Goal: Task Accomplishment & Management: Complete application form

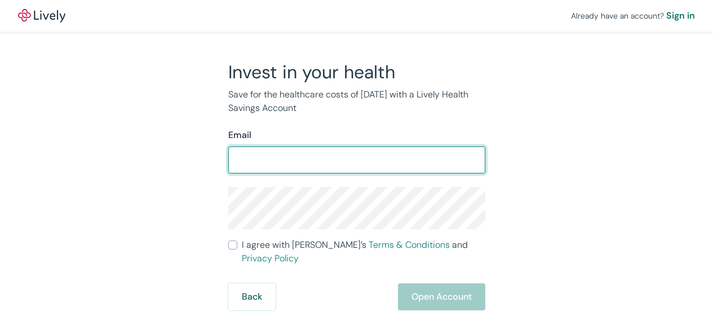
click at [228, 241] on input "I agree with Lively’s Terms & Conditions and Privacy Policy" at bounding box center [232, 245] width 9 height 9
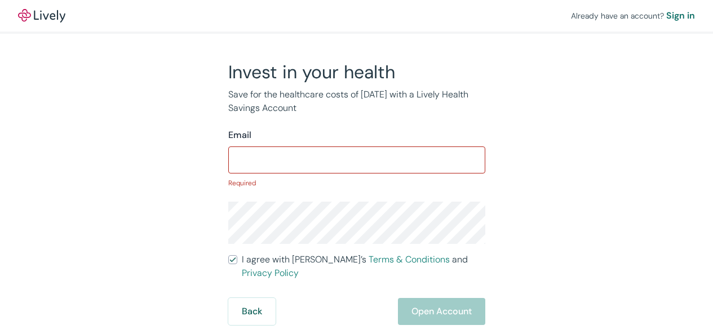
click at [228, 255] on input "I agree with Lively’s Terms & Conditions and Privacy Policy" at bounding box center [232, 259] width 9 height 9
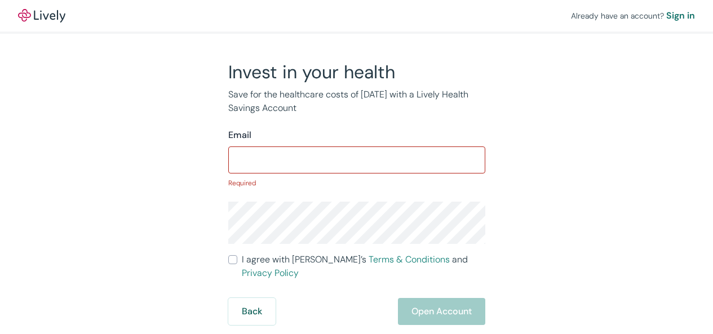
click at [228, 255] on input "I agree with Lively’s Terms & Conditions and Privacy Policy" at bounding box center [232, 259] width 9 height 9
checkbox input "false"
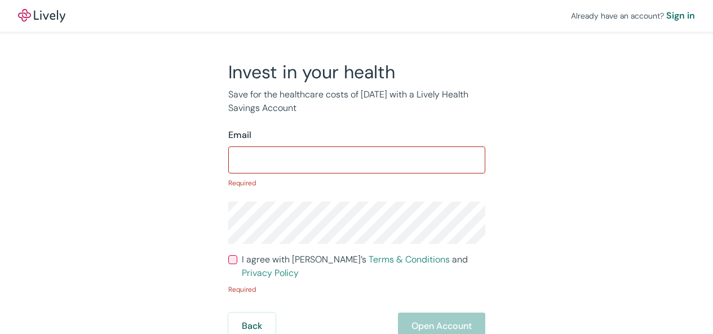
click at [666, 14] on div "Sign in" at bounding box center [680, 16] width 29 height 14
